Goal: Task Accomplishment & Management: Complete application form

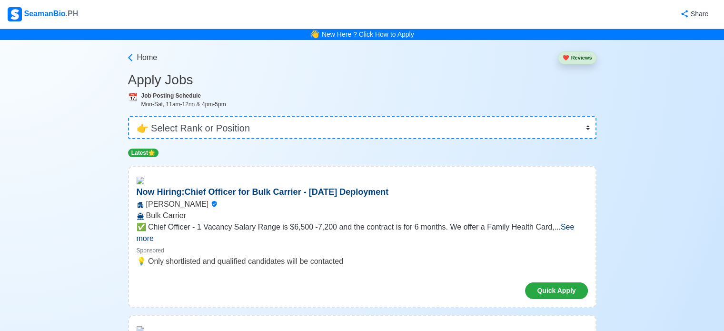
click at [30, 16] on div "SeamanBio .PH" at bounding box center [43, 14] width 70 height 14
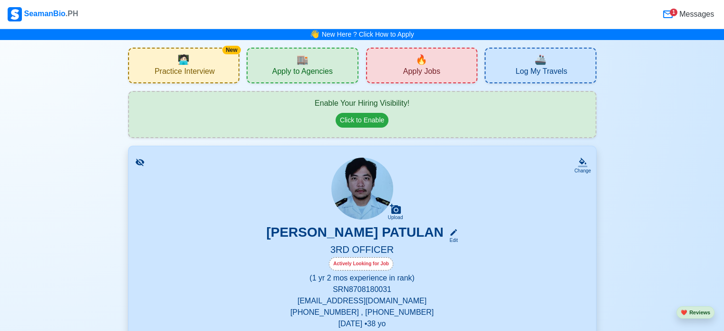
click at [414, 59] on div "🔥 Apply Jobs" at bounding box center [422, 66] width 112 height 36
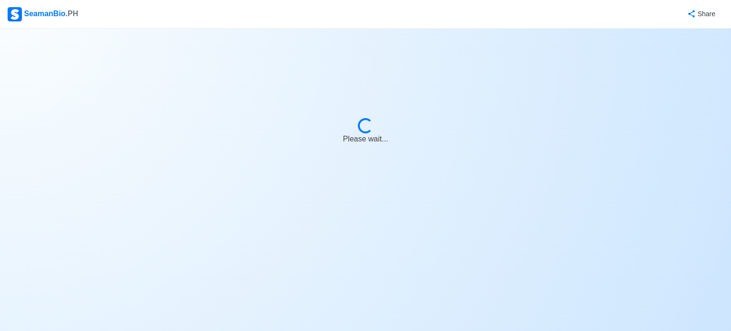
select select "3rd Officer"
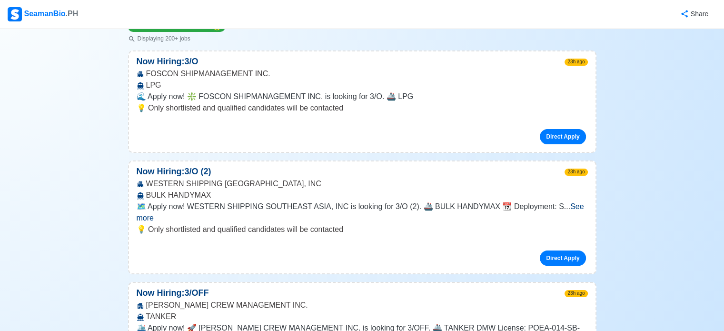
scroll to position [143, 0]
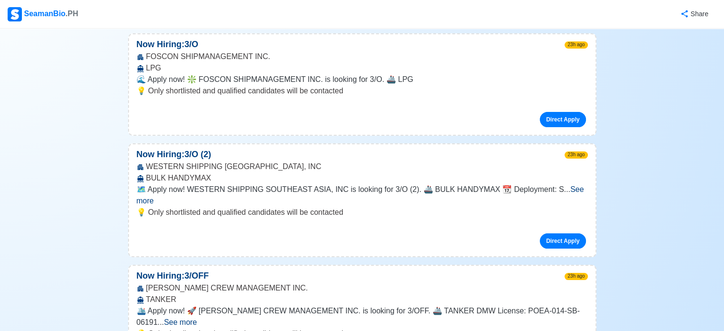
click at [563, 191] on span "See more" at bounding box center [360, 195] width 447 height 20
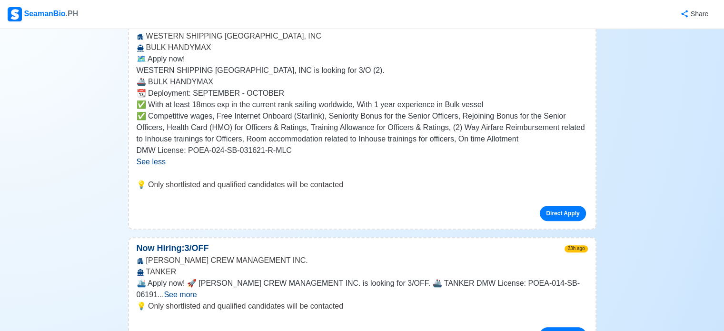
scroll to position [381, 0]
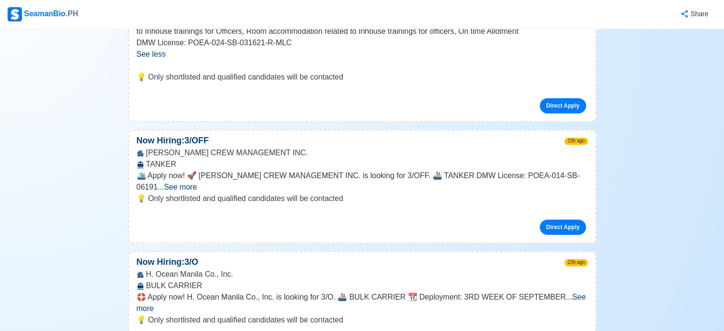
click at [197, 183] on span "See more" at bounding box center [180, 187] width 33 height 8
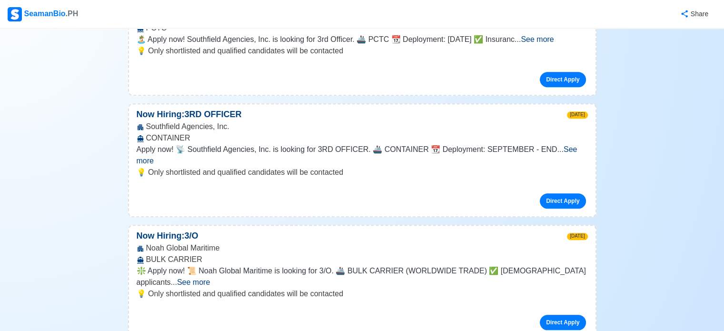
scroll to position [809, 0]
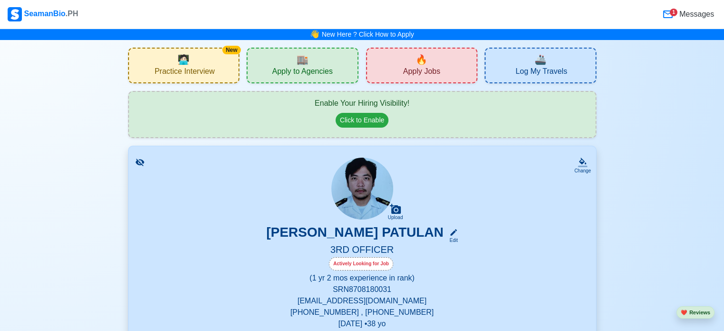
click at [417, 66] on span "🔥" at bounding box center [422, 59] width 12 height 14
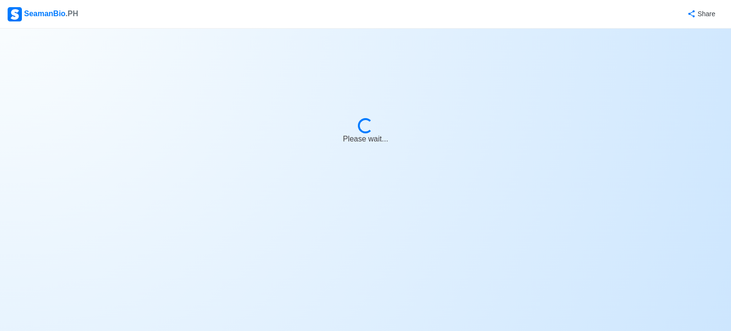
select select "3rd Officer"
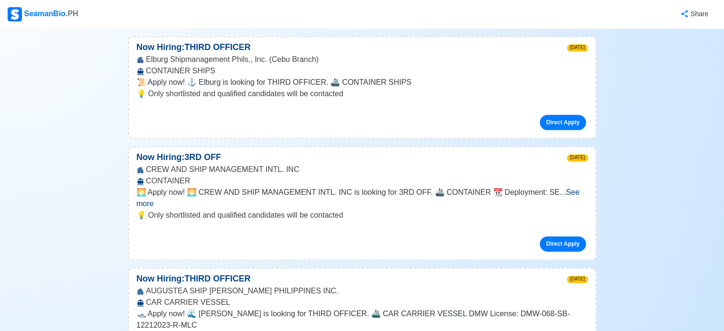
scroll to position [1238, 0]
